Goal: Transaction & Acquisition: Purchase product/service

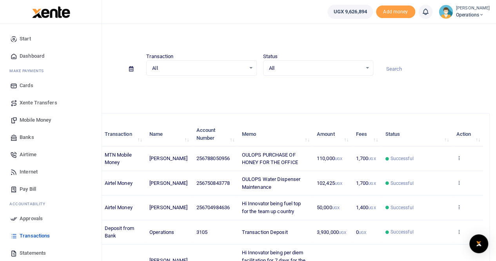
click at [35, 118] on span "Mobile Money" at bounding box center [35, 120] width 31 height 8
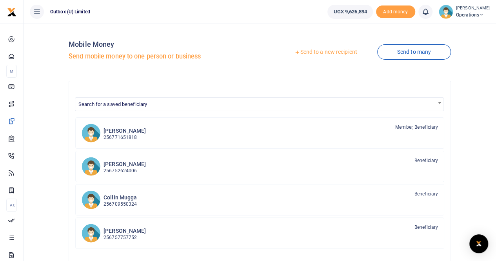
click at [316, 51] on link "Send to a new recipient" at bounding box center [326, 52] width 102 height 14
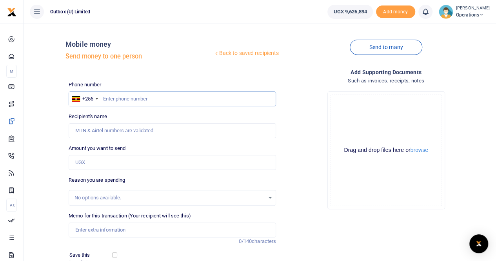
click at [128, 99] on input "text" at bounding box center [173, 98] width 208 height 15
type input "773216484"
type input "Julius Sekajugo"
type input "773216484"
click at [106, 160] on input "Amount you want to send" at bounding box center [173, 162] width 208 height 15
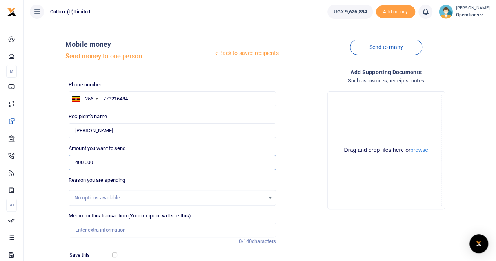
type input "400,000"
click at [95, 230] on input "Memo for this transaction (Your recipient will see this)" at bounding box center [173, 229] width 208 height 15
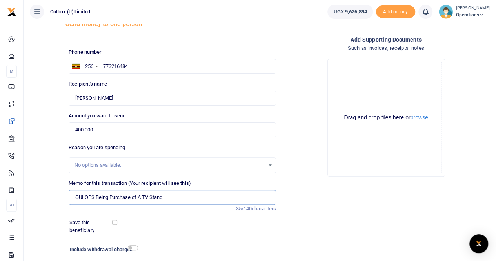
scroll to position [78, 0]
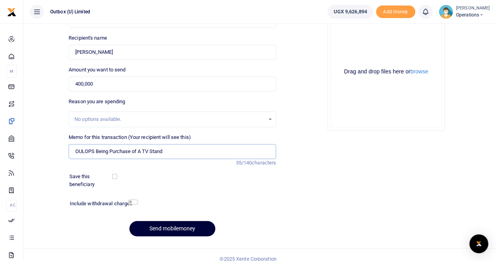
type input "OULOPS Being Purchase of A TV Stand"
click at [162, 230] on button "Send mobilemoney" at bounding box center [172, 228] width 86 height 15
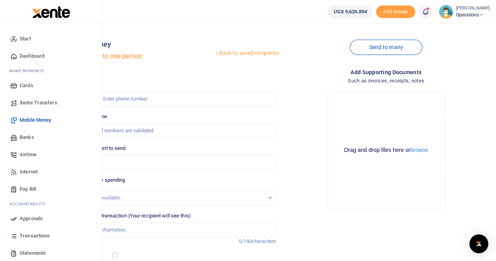
click at [32, 56] on span "Dashboard" at bounding box center [32, 56] width 25 height 8
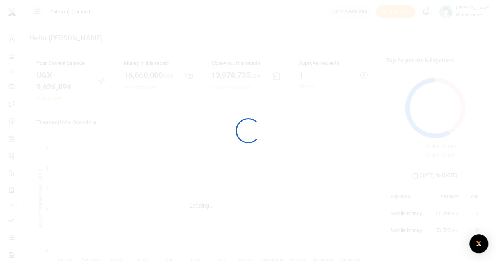
scroll to position [104, 91]
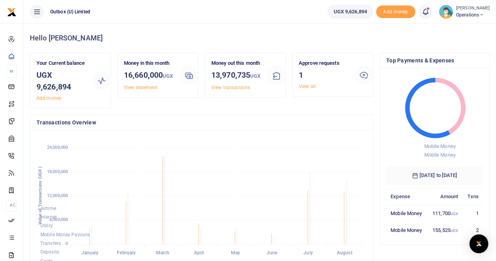
click at [306, 88] on link "View all" at bounding box center [307, 86] width 17 height 5
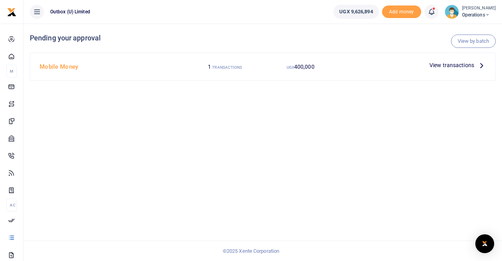
click at [453, 63] on span "View transactions" at bounding box center [452, 65] width 45 height 9
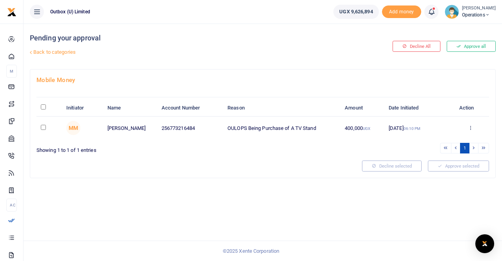
click at [44, 127] on input "checkbox" at bounding box center [43, 127] width 5 height 5
checkbox input "true"
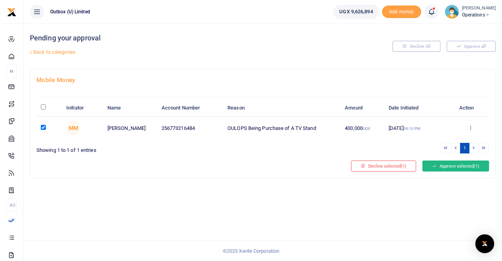
click at [439, 165] on button "Approve selected (1)" at bounding box center [456, 165] width 67 height 11
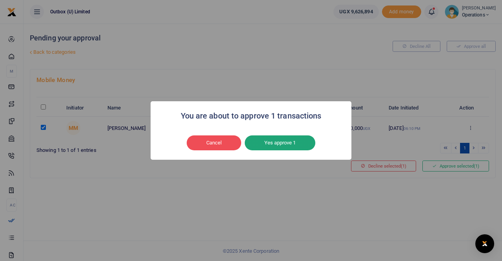
click at [266, 144] on button "Yes approve 1" at bounding box center [280, 142] width 71 height 15
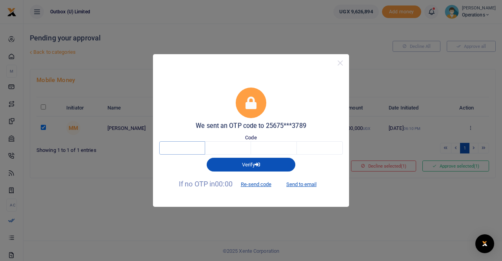
click at [181, 150] on input "text" at bounding box center [182, 147] width 46 height 13
type input "2"
type input "1"
click at [181, 150] on input "2" at bounding box center [182, 147] width 46 height 13
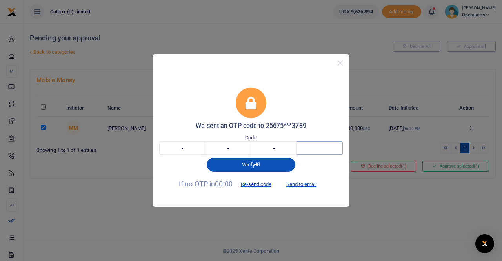
type input "0"
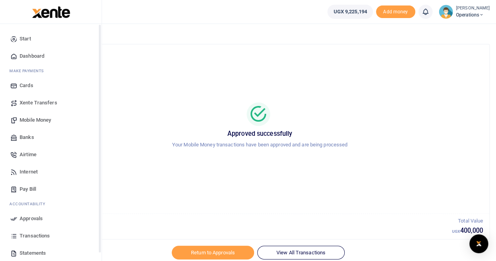
click at [28, 56] on span "Dashboard" at bounding box center [32, 56] width 25 height 8
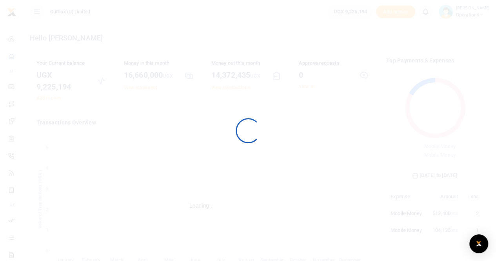
scroll to position [104, 91]
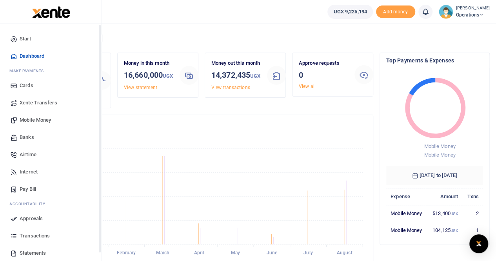
click at [13, 57] on icon at bounding box center [13, 56] width 7 height 7
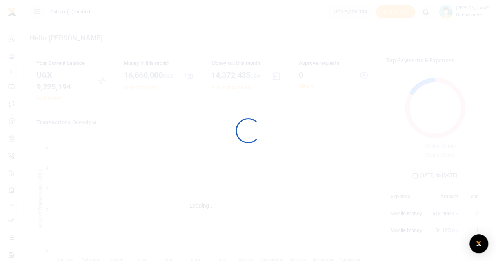
scroll to position [104, 91]
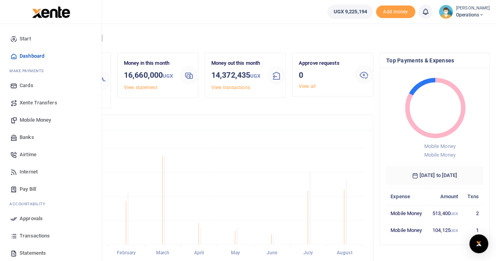
click at [40, 120] on span "Mobile Money" at bounding box center [35, 120] width 31 height 8
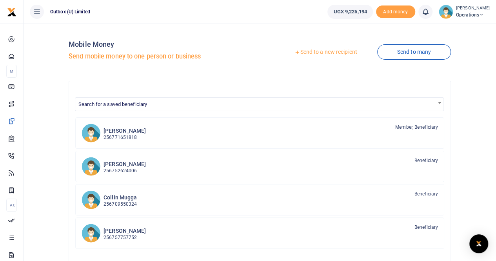
click at [317, 52] on link "Send to a new recipient" at bounding box center [326, 52] width 102 height 14
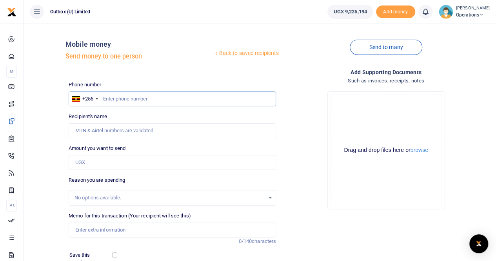
click at [139, 98] on input "text" at bounding box center [173, 98] width 208 height 15
type input "0"
type input "772754012"
type input "[PERSON_NAME]"
type input "772754012"
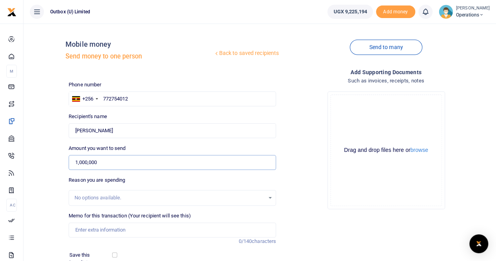
type input "1,000,000"
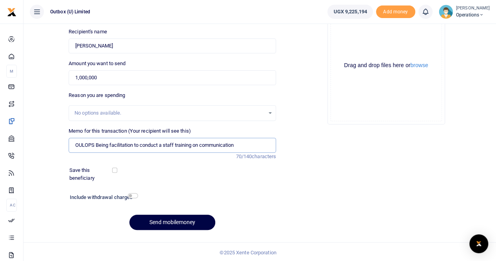
scroll to position [86, 0]
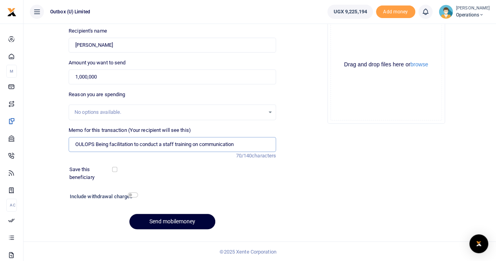
type input "OULOPS Being facilitation to conduct a staff training on communication"
click at [173, 222] on button "Send mobilemoney" at bounding box center [172, 221] width 86 height 15
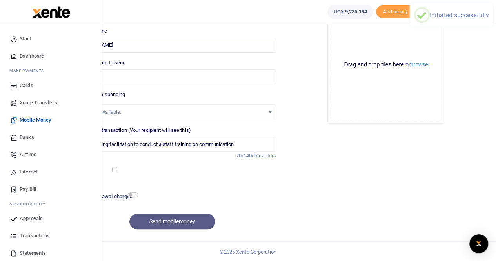
click at [35, 56] on span "Dashboard" at bounding box center [32, 56] width 25 height 8
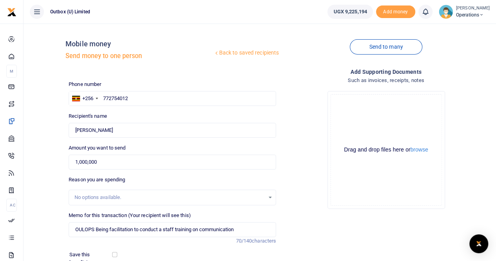
scroll to position [0, 0]
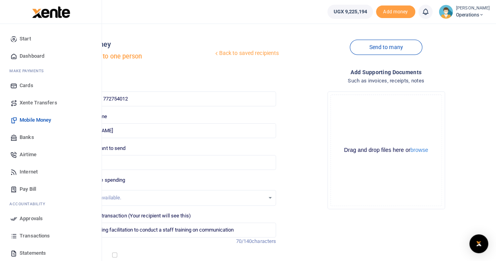
click at [31, 55] on span "Dashboard" at bounding box center [32, 56] width 25 height 8
click at [30, 137] on span "Banks" at bounding box center [27, 137] width 15 height 8
click at [27, 120] on span "Mobile Money" at bounding box center [35, 120] width 31 height 8
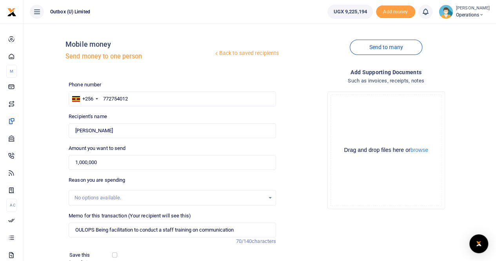
click at [255, 53] on link "Back to saved recipients" at bounding box center [246, 53] width 66 height 14
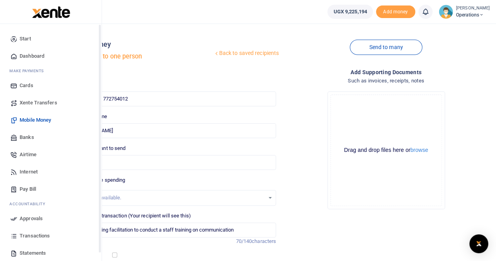
click at [23, 37] on span "Start" at bounding box center [25, 39] width 11 height 8
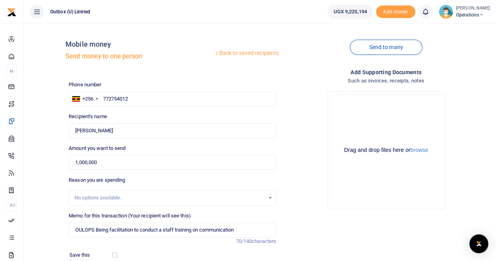
click at [473, 11] on span "Operations" at bounding box center [473, 14] width 34 height 7
click at [450, 59] on link "Logout" at bounding box center [454, 57] width 62 height 11
